Goal: Communication & Community: Participate in discussion

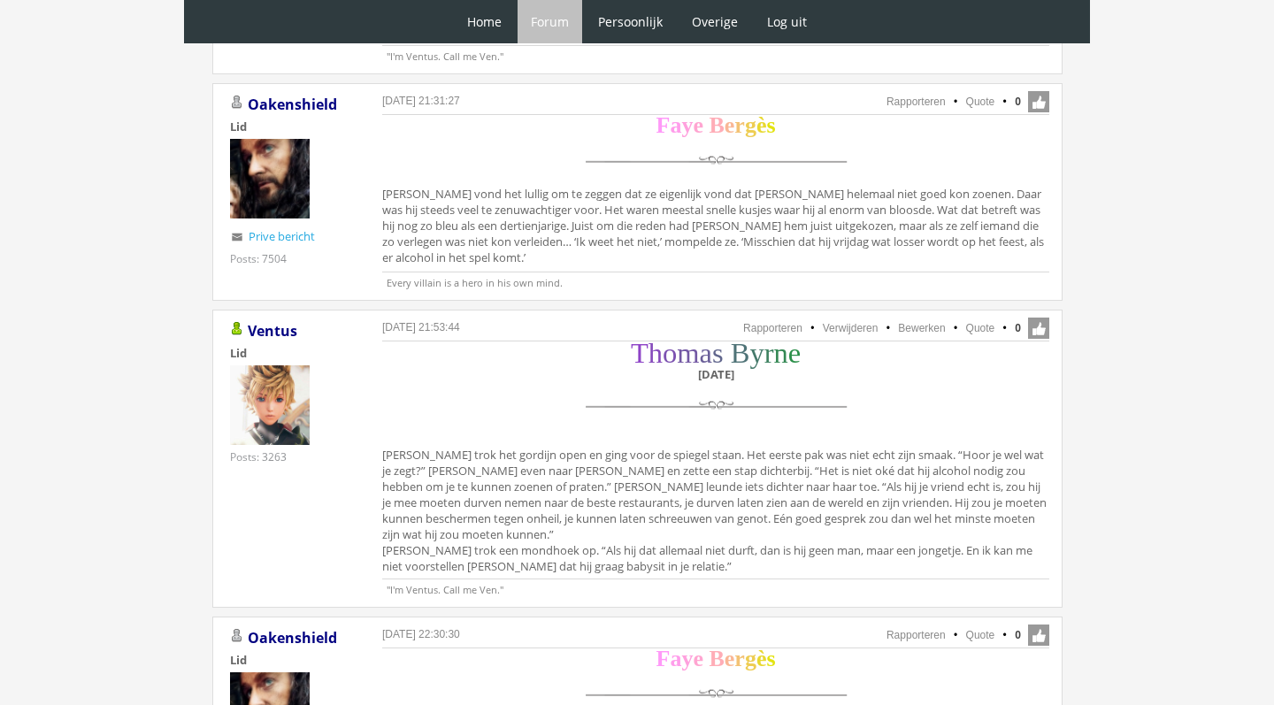
scroll to position [3469, 0]
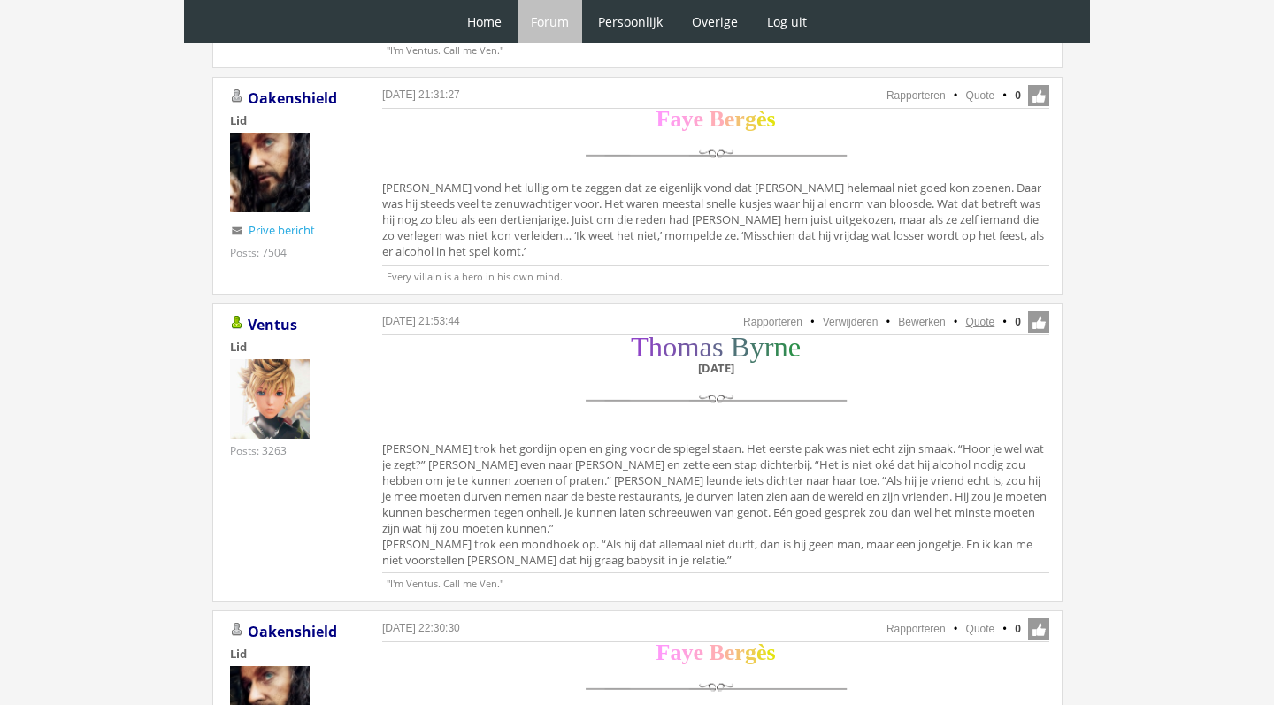
click at [980, 316] on link "Quote" at bounding box center [980, 322] width 29 height 12
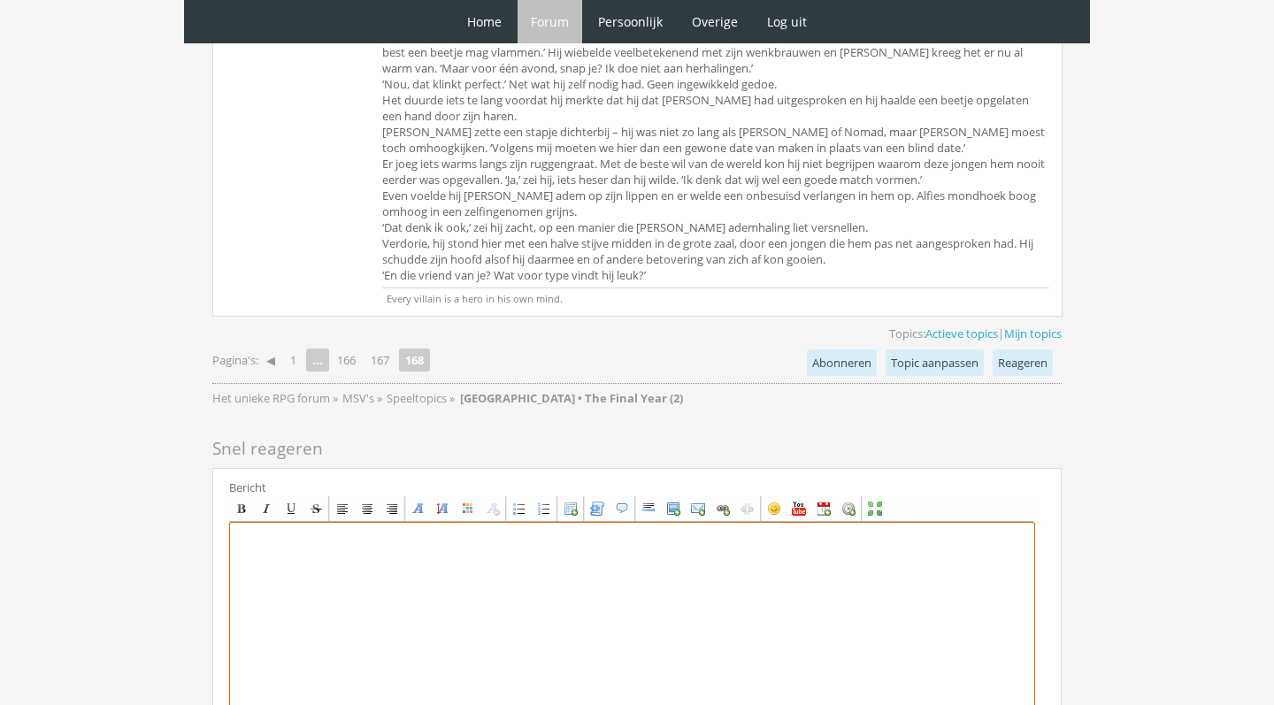
scroll to position [4723, 0]
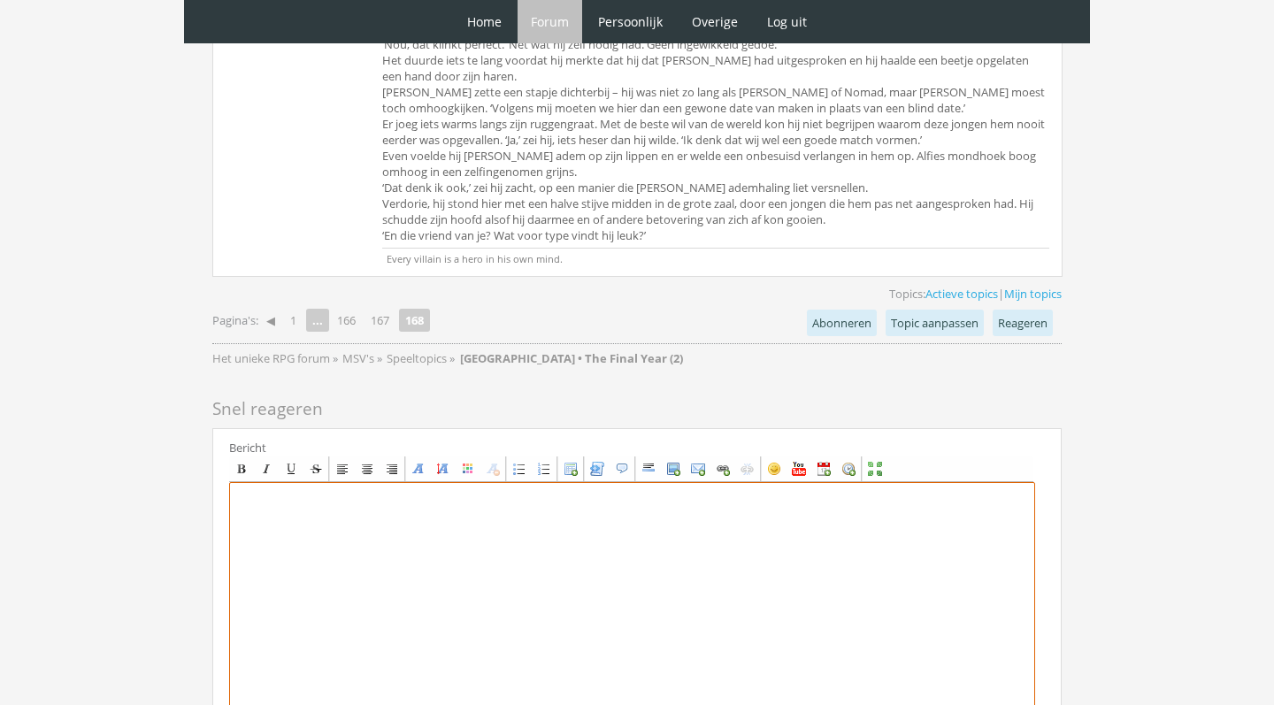
click at [466, 511] on textarea at bounding box center [632, 646] width 806 height 328
paste textarea "[center][size=7][font=Georgia][color=#8E44C7]T[/color][color=#854ABB]h[/color][…"
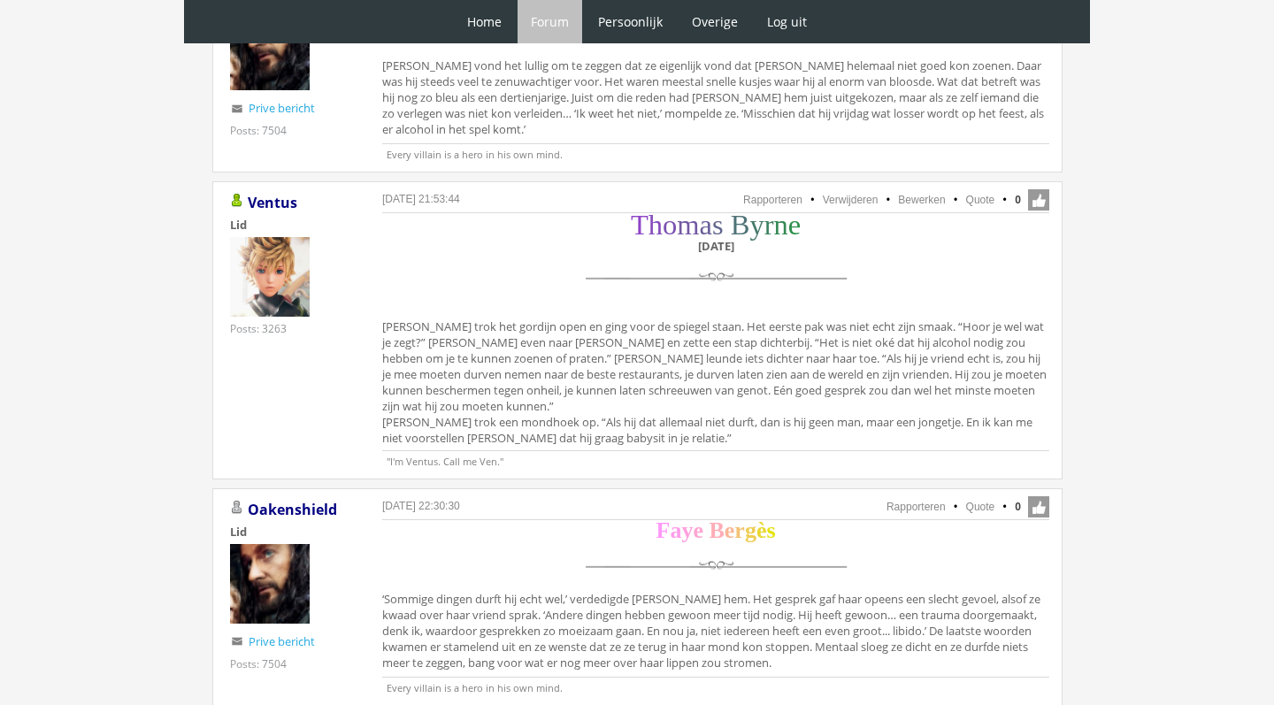
scroll to position [3584, 0]
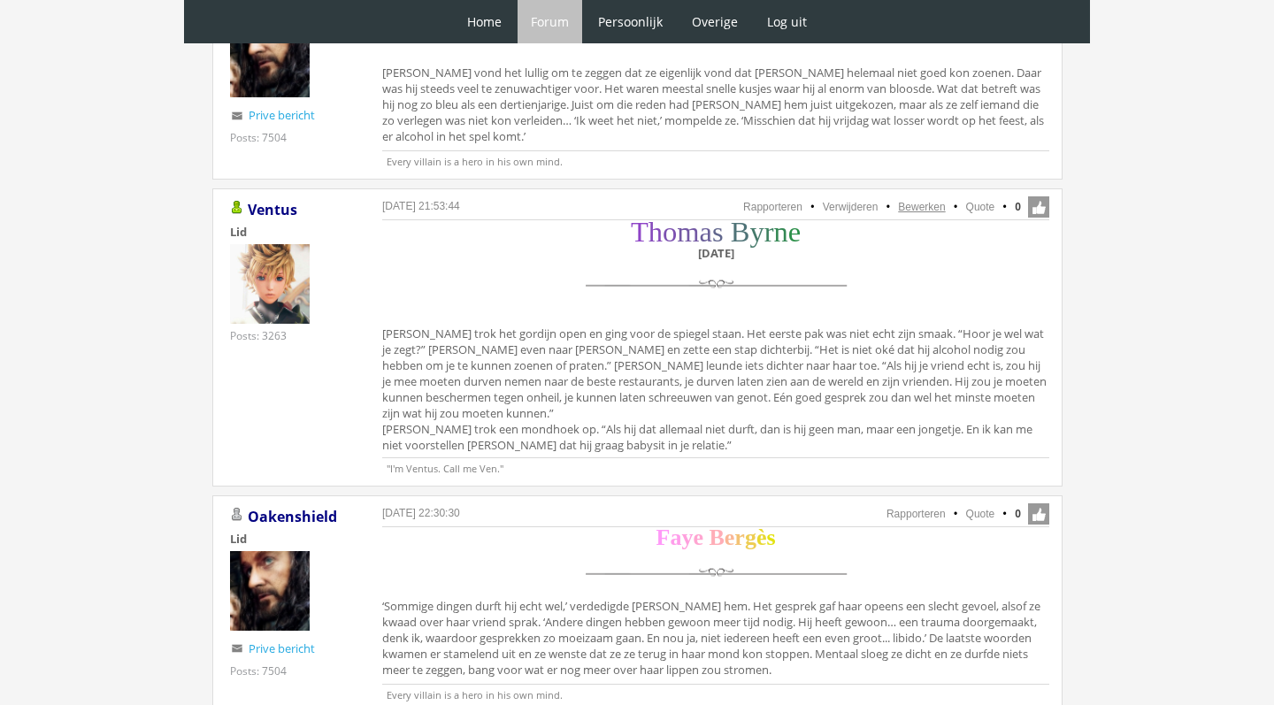
type textarea "[center][size=7][font=Georgia][color=#8E44C7]T[/color][color=#854ABB]h[/color][…"
click at [933, 201] on link "Bewerken" at bounding box center [921, 207] width 47 height 12
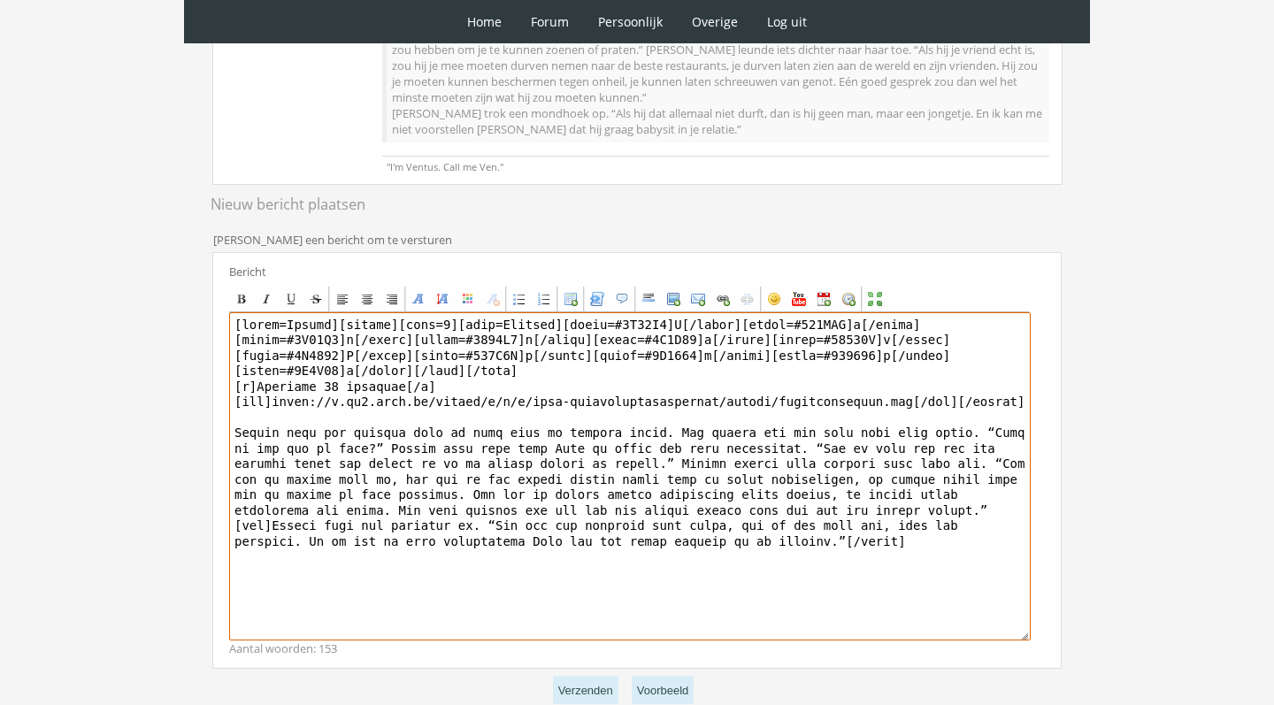
scroll to position [439, 0]
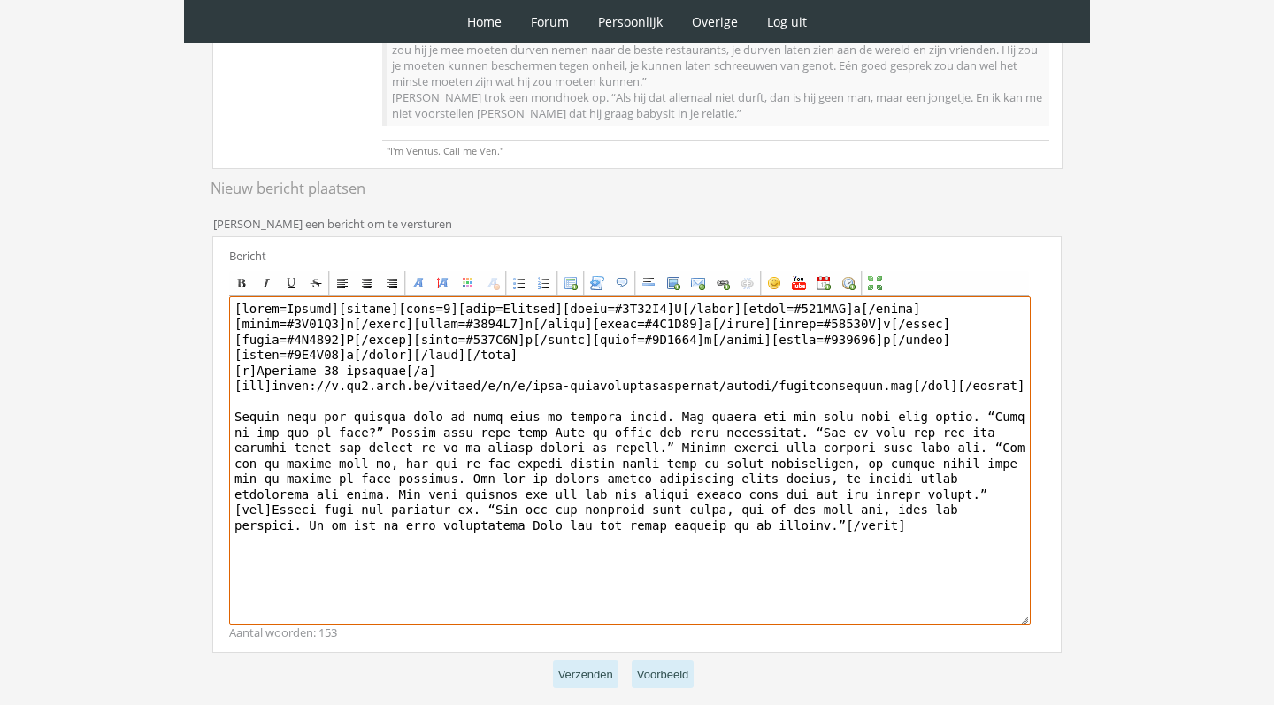
drag, startPoint x: 339, startPoint y: 307, endPoint x: 400, endPoint y: 389, distance: 102.5
click at [402, 390] on textarea at bounding box center [630, 460] width 802 height 328
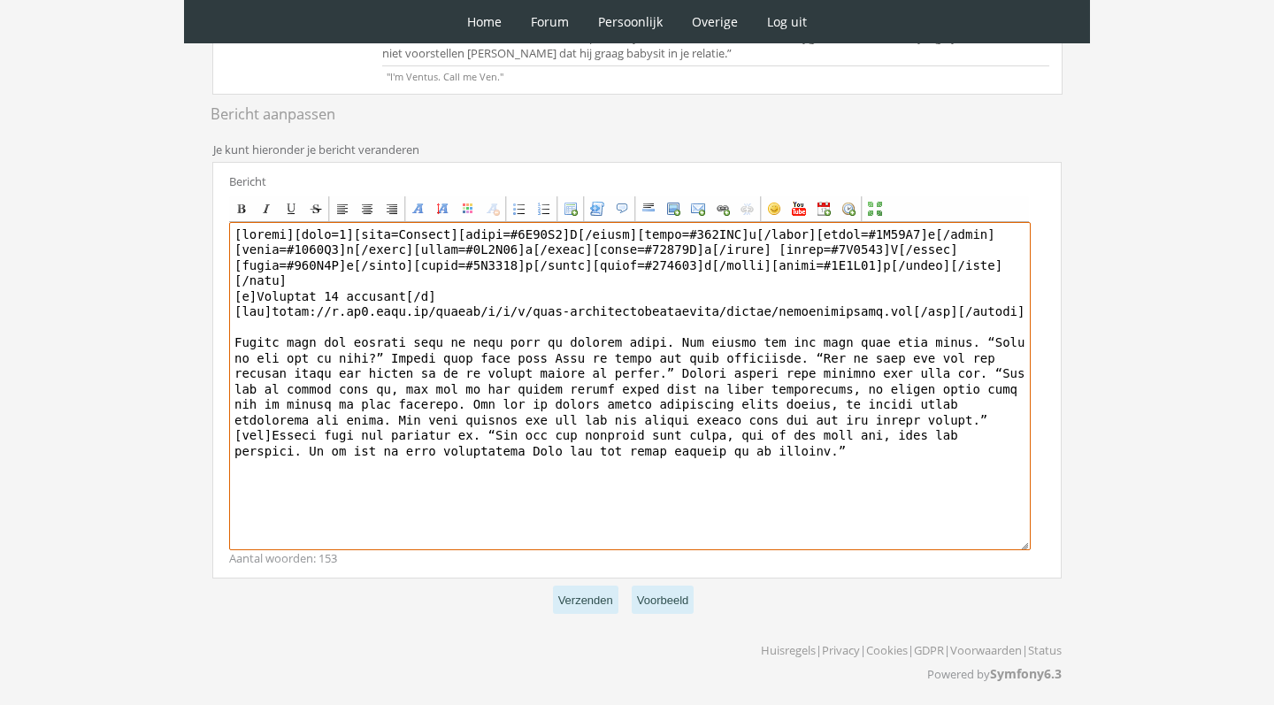
scroll to position [472, 0]
click at [605, 442] on textarea at bounding box center [630, 387] width 802 height 328
type textarea "[loremi][dolo=6][sita=Consect][adipi=#5E56S4]D[/eiusm][tempo=#226INC]u[/labor][…"
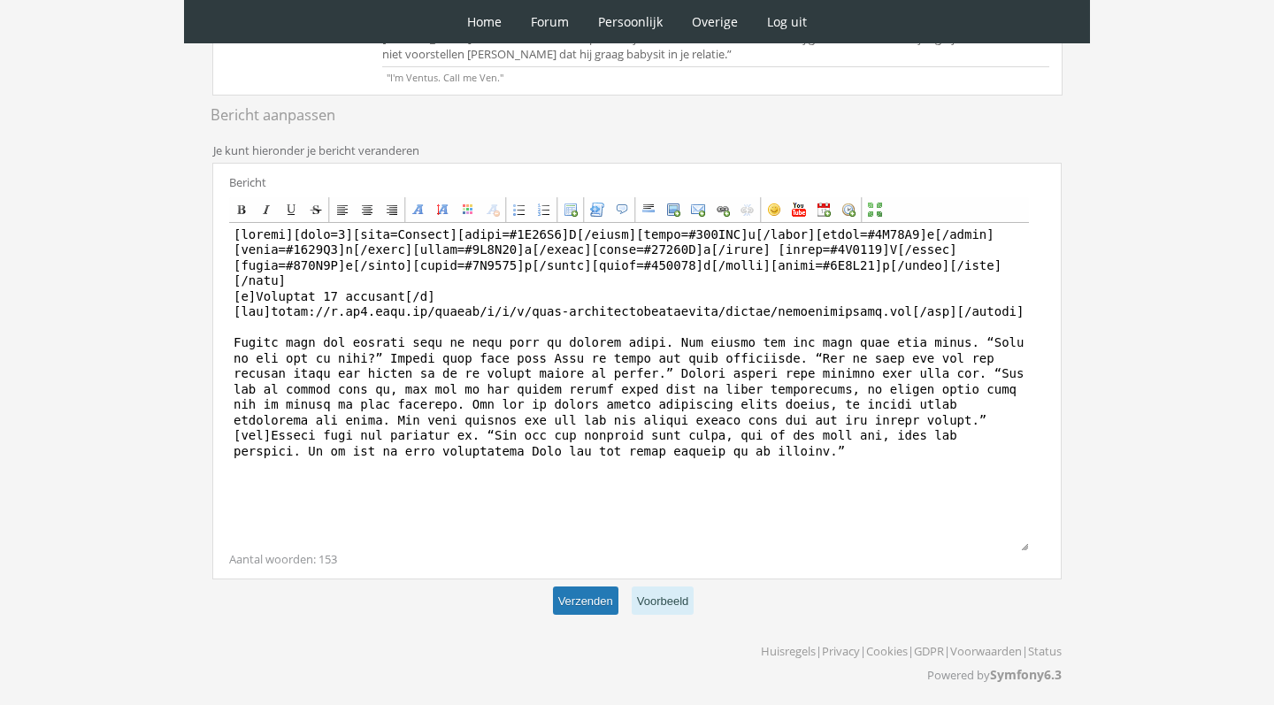
click at [598, 607] on button "Verzenden" at bounding box center [585, 601] width 65 height 29
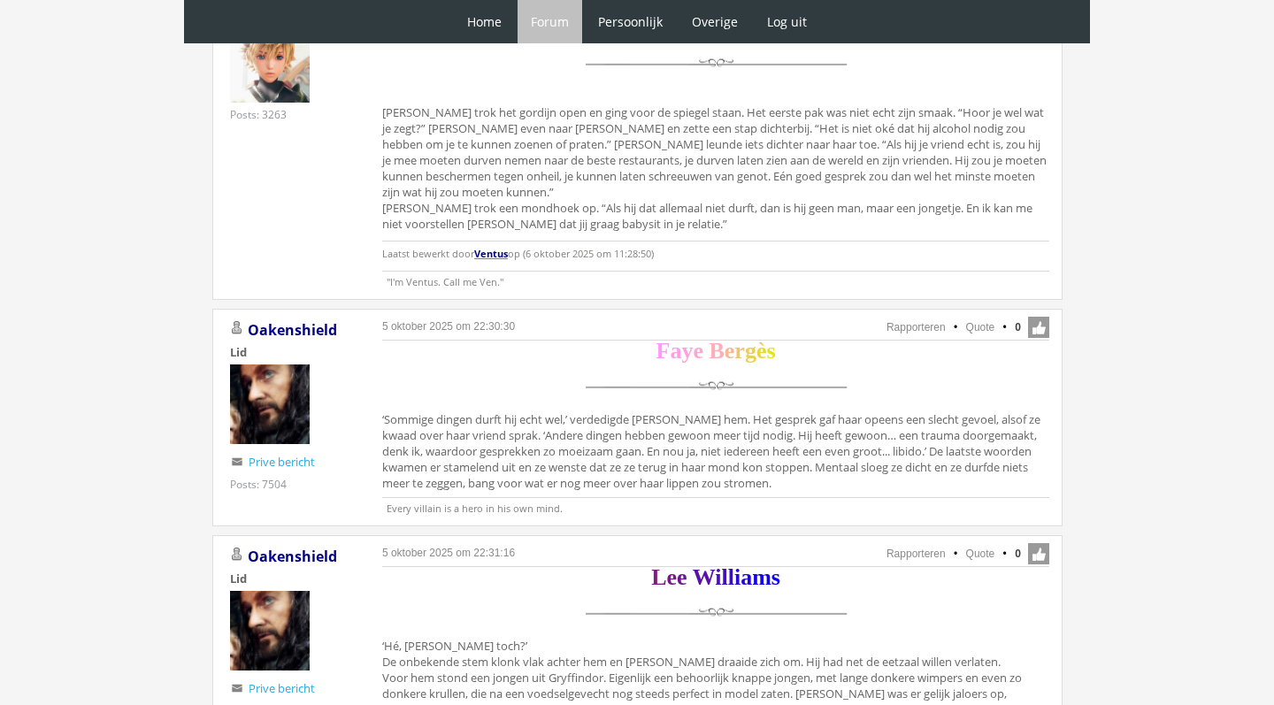
scroll to position [3805, 0]
